Goal: Task Accomplishment & Management: Use online tool/utility

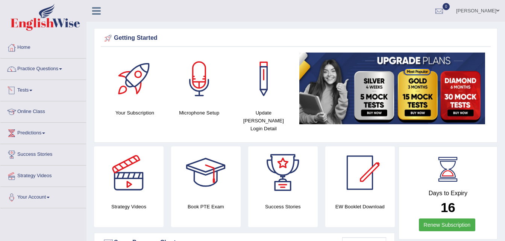
click at [35, 89] on link "Tests" at bounding box center [43, 89] width 86 height 19
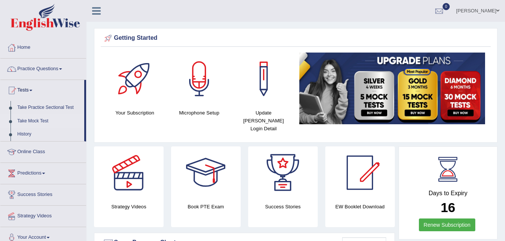
click at [35, 120] on link "Take Mock Test" at bounding box center [49, 122] width 70 height 14
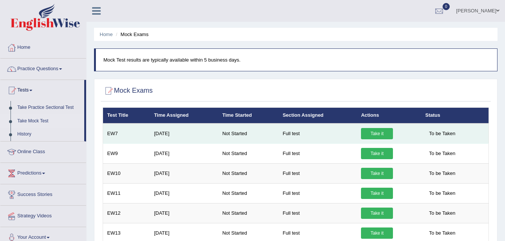
click at [374, 136] on link "Take it" at bounding box center [377, 133] width 32 height 11
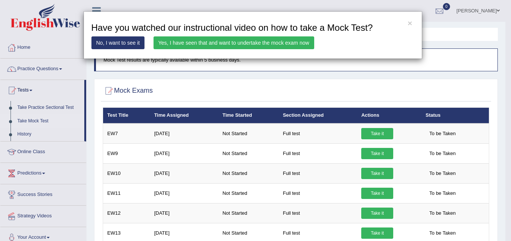
click at [285, 45] on link "Yes, I have seen that and want to undertake the mock exam now" at bounding box center [233, 42] width 161 height 13
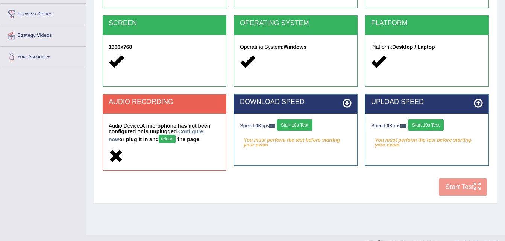
scroll to position [153, 0]
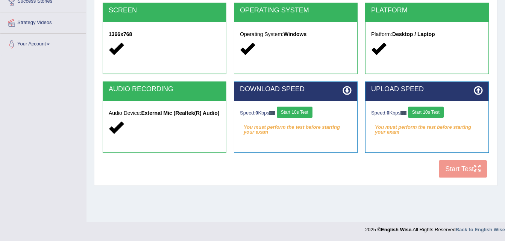
click at [308, 114] on button "Start 10s Test" at bounding box center [295, 112] width 36 height 11
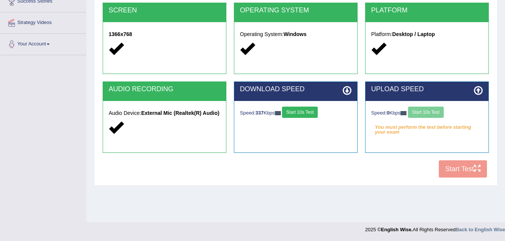
click at [308, 114] on button "Start 10s Test" at bounding box center [300, 112] width 36 height 11
click at [424, 113] on button "Start 10s Test" at bounding box center [426, 112] width 36 height 11
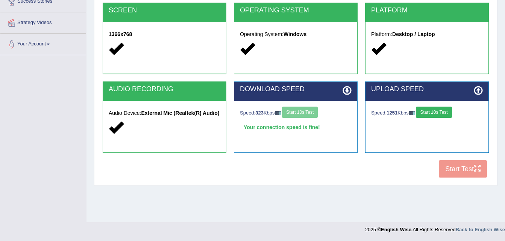
click at [424, 113] on button "Start 10s Test" at bounding box center [434, 112] width 36 height 11
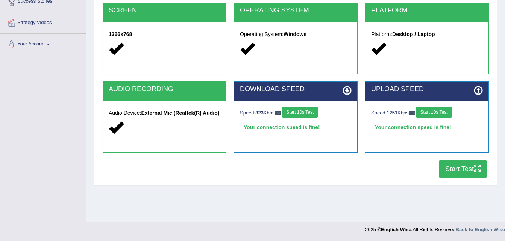
click at [464, 169] on button "Start Test" at bounding box center [463, 169] width 48 height 17
